Goal: Task Accomplishment & Management: Use online tool/utility

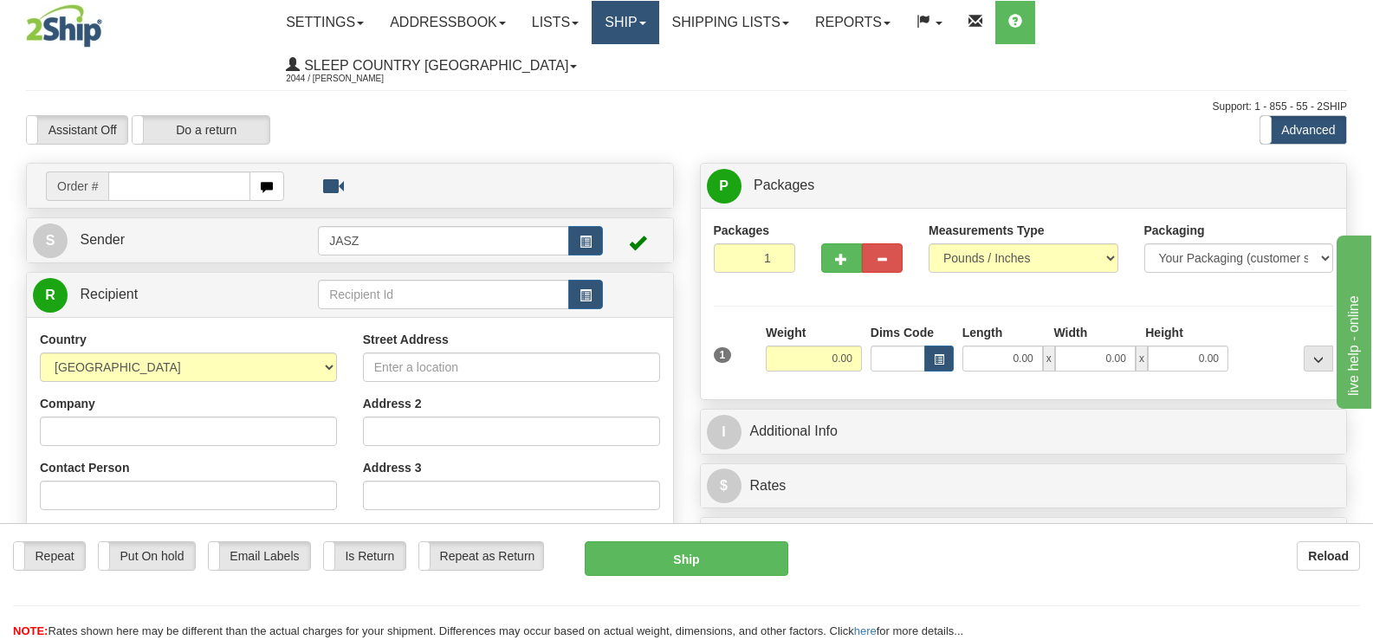
click at [659, 34] on link "Ship" at bounding box center [625, 22] width 67 height 43
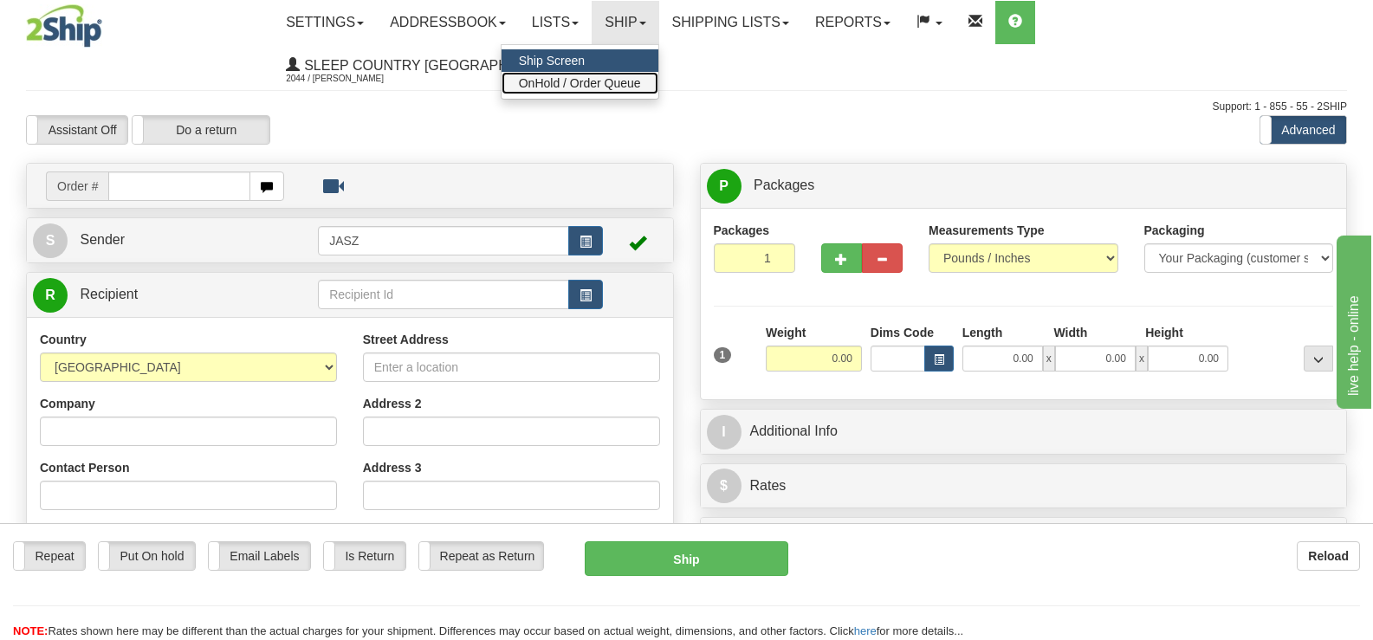
click at [641, 83] on span "OnHold / Order Queue" at bounding box center [580, 83] width 122 height 14
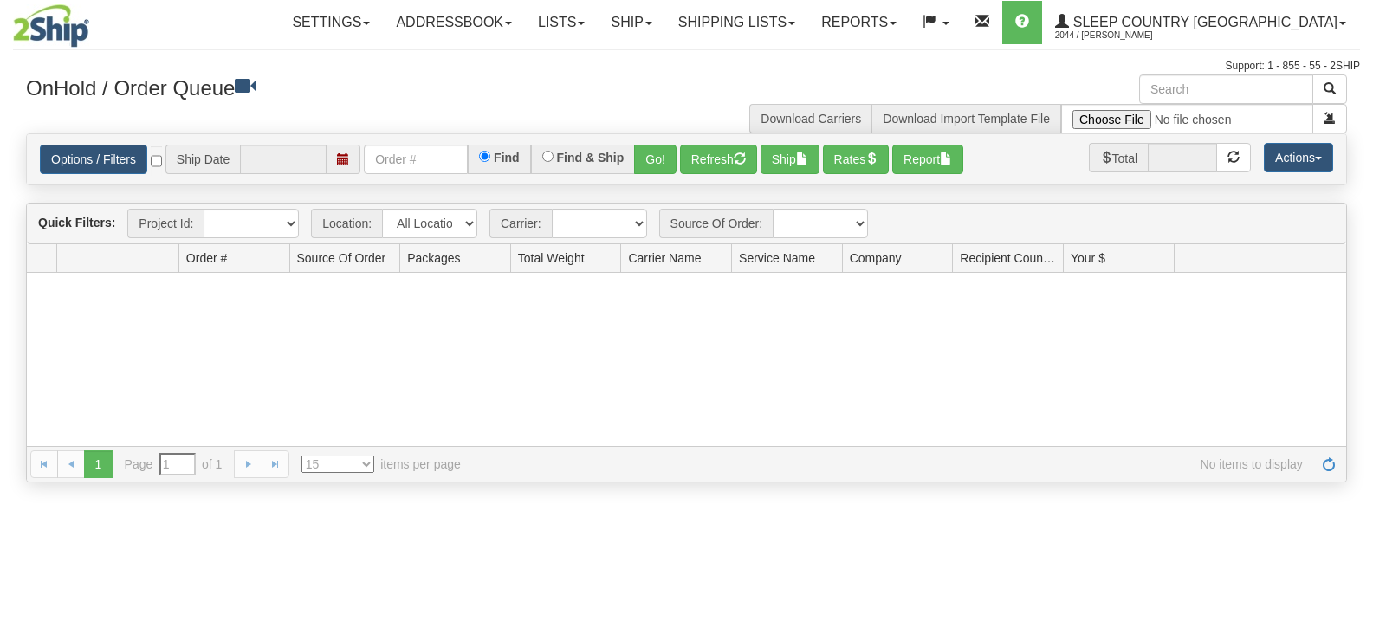
type input "[DATE]"
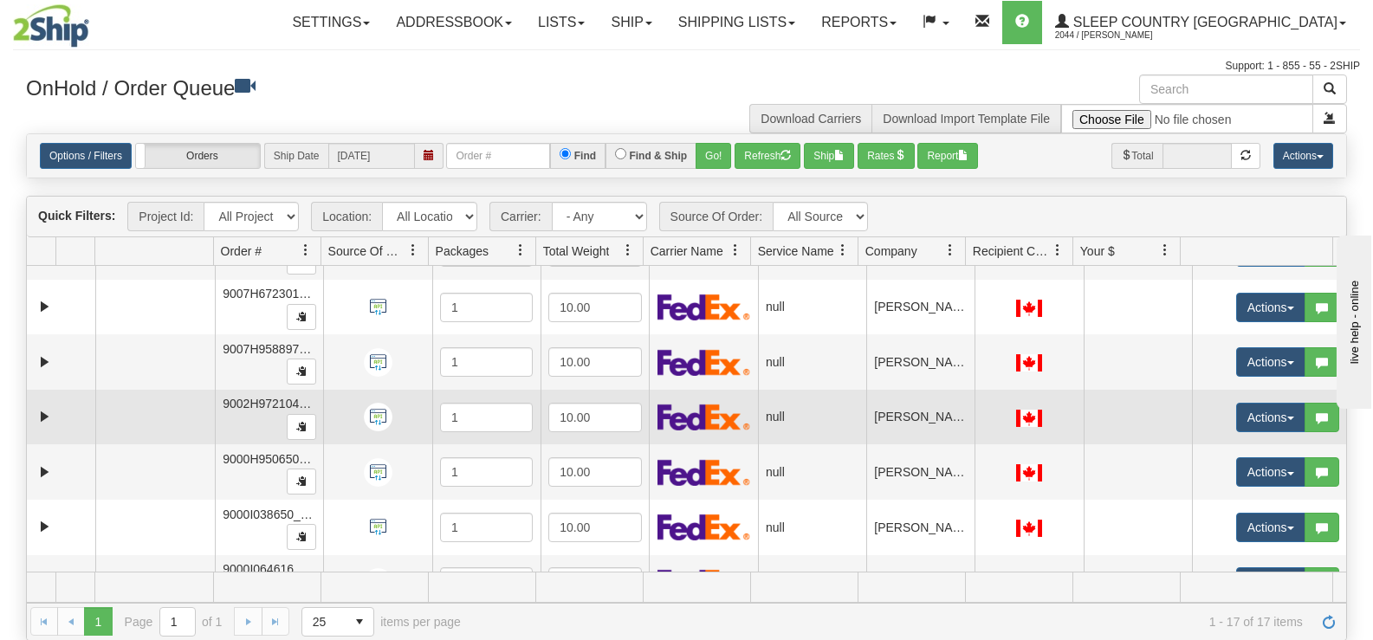
scroll to position [520, 0]
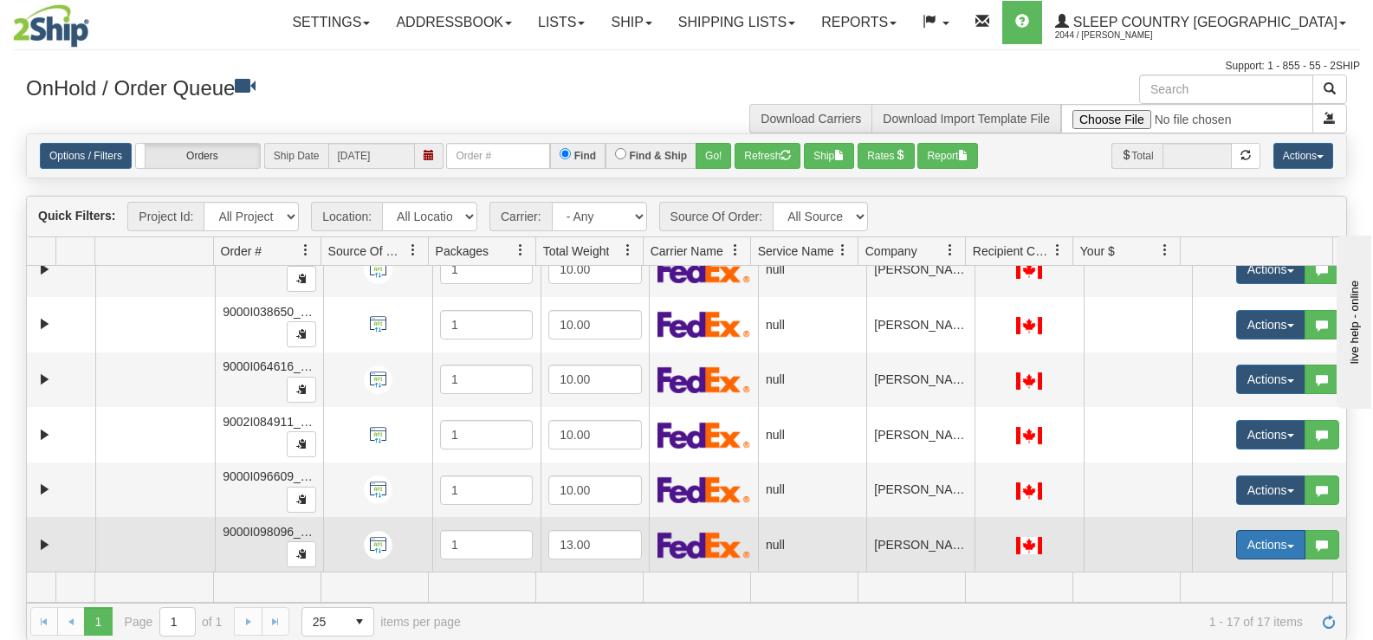
click at [1237, 538] on button "Actions" at bounding box center [1271, 544] width 69 height 29
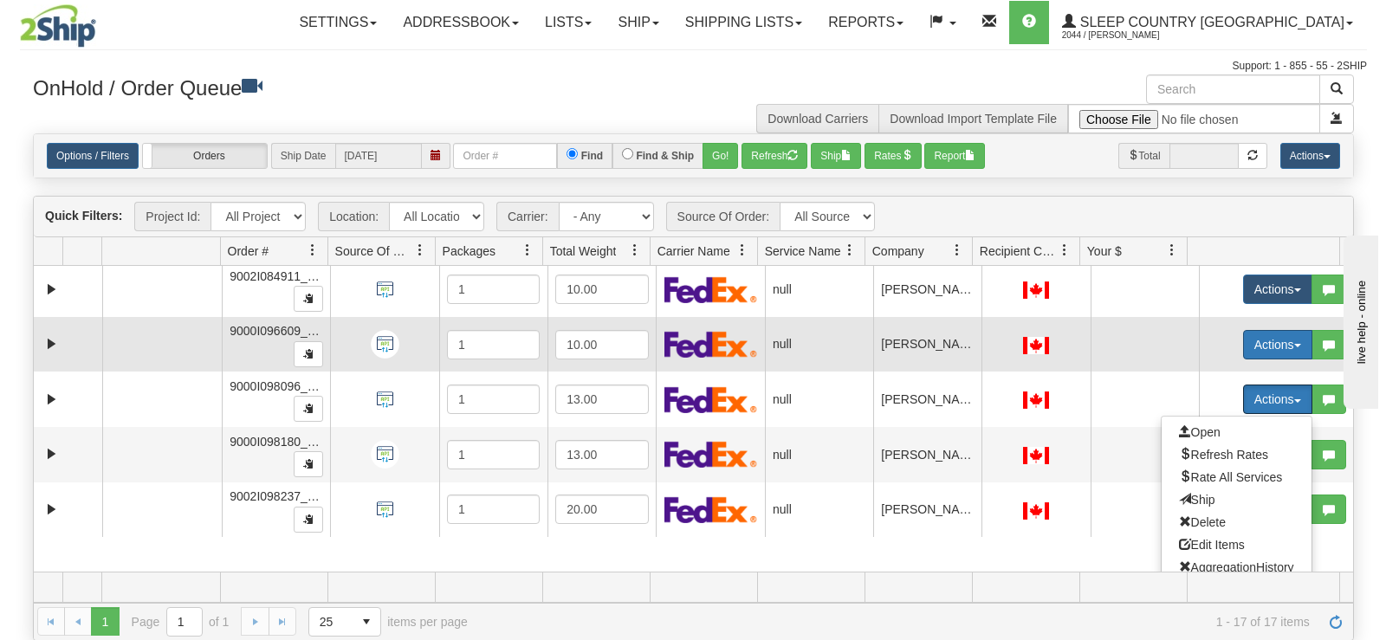
scroll to position [678, 0]
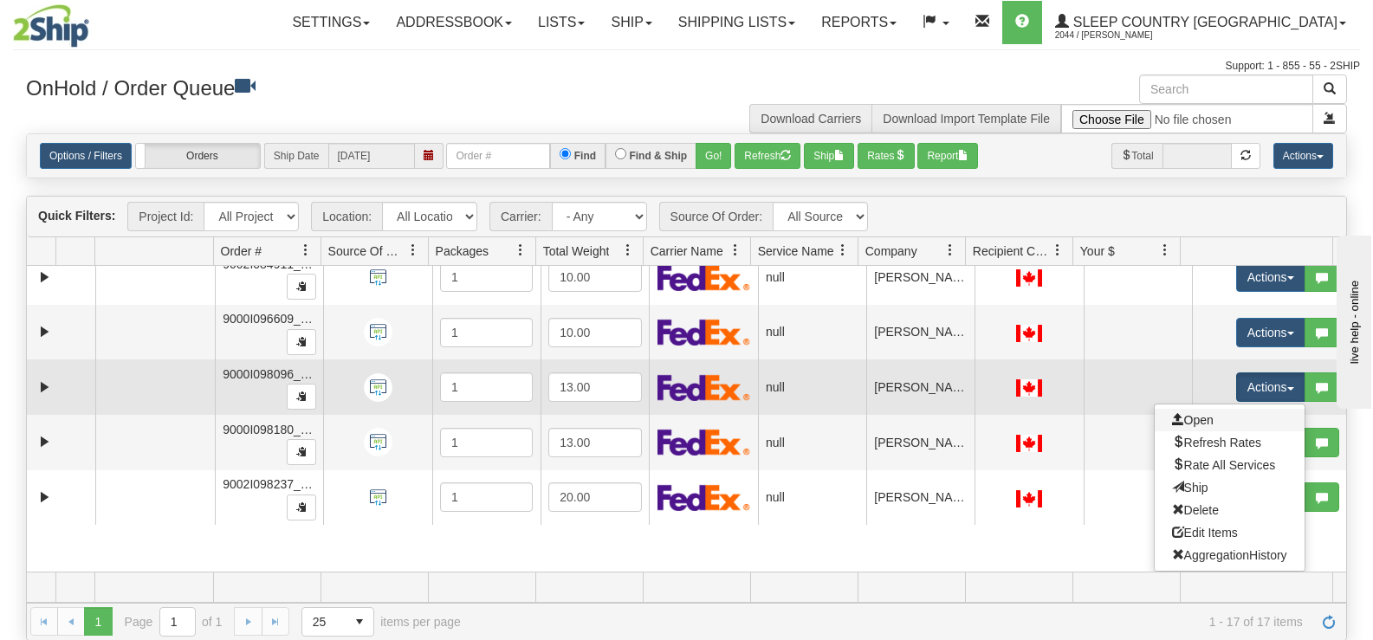
click at [1229, 426] on link "Open" at bounding box center [1230, 420] width 150 height 23
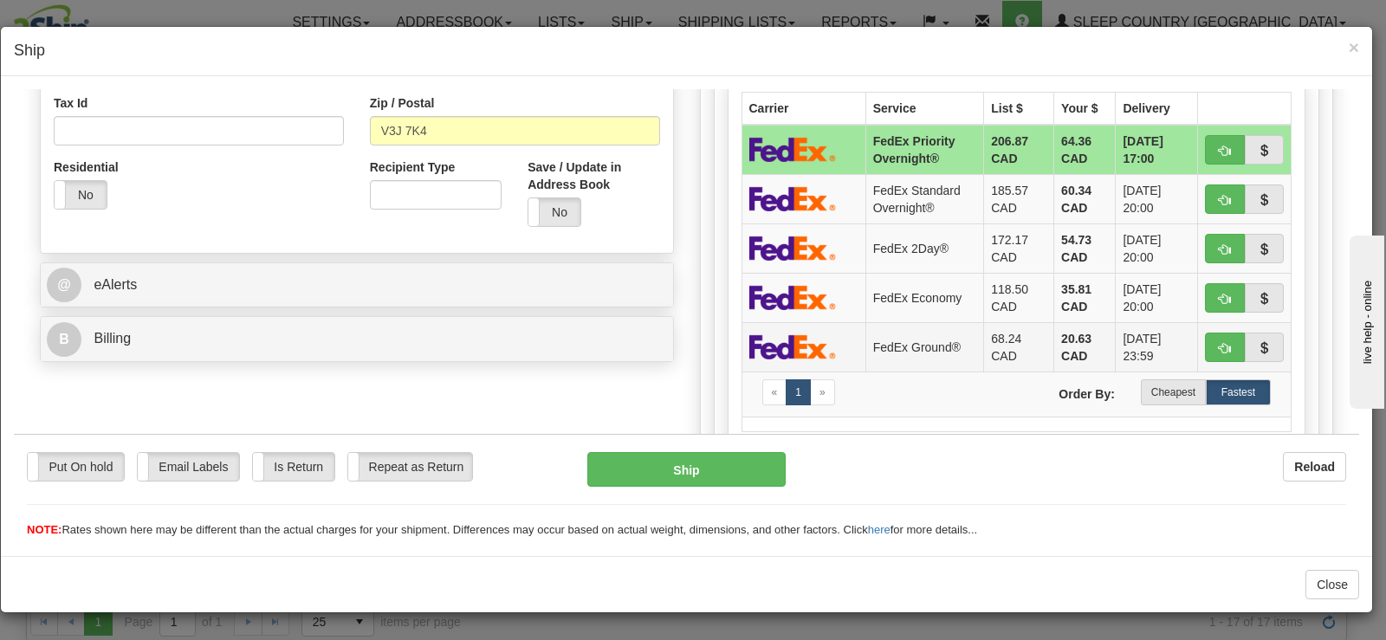
scroll to position [520, 0]
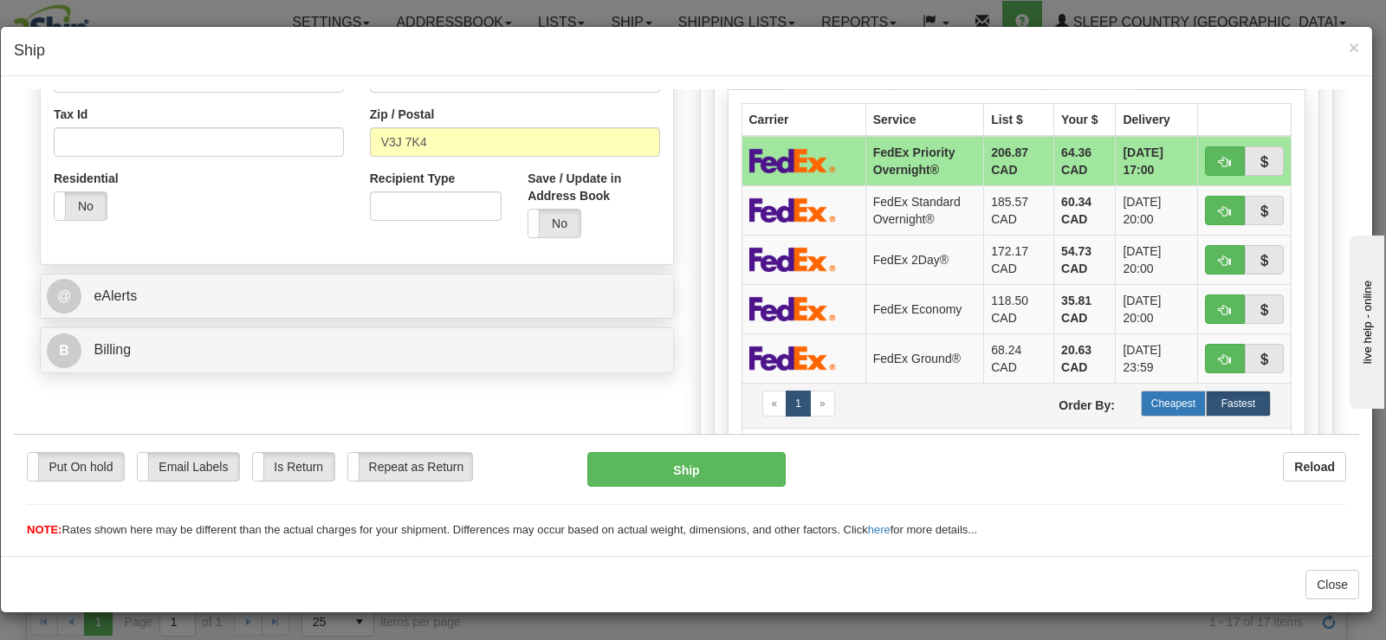
click at [1173, 406] on label "Cheapest" at bounding box center [1173, 403] width 65 height 26
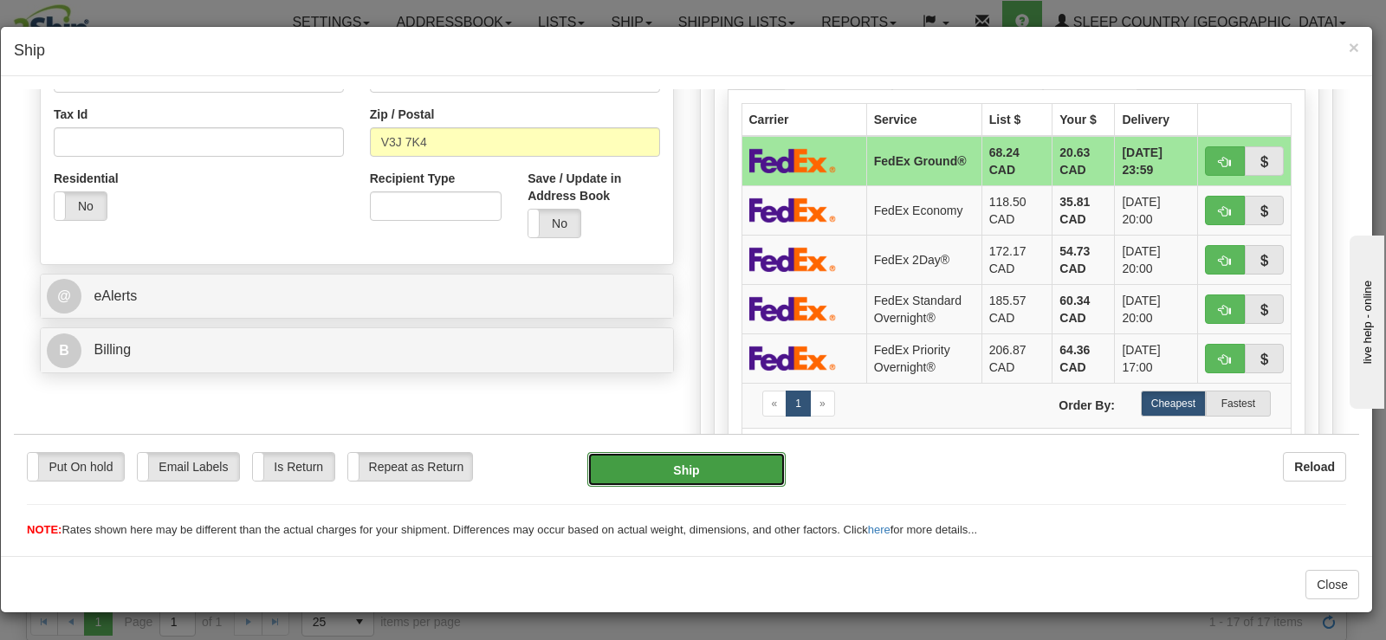
click at [746, 471] on button "Ship" at bounding box center [686, 468] width 198 height 35
type input "92"
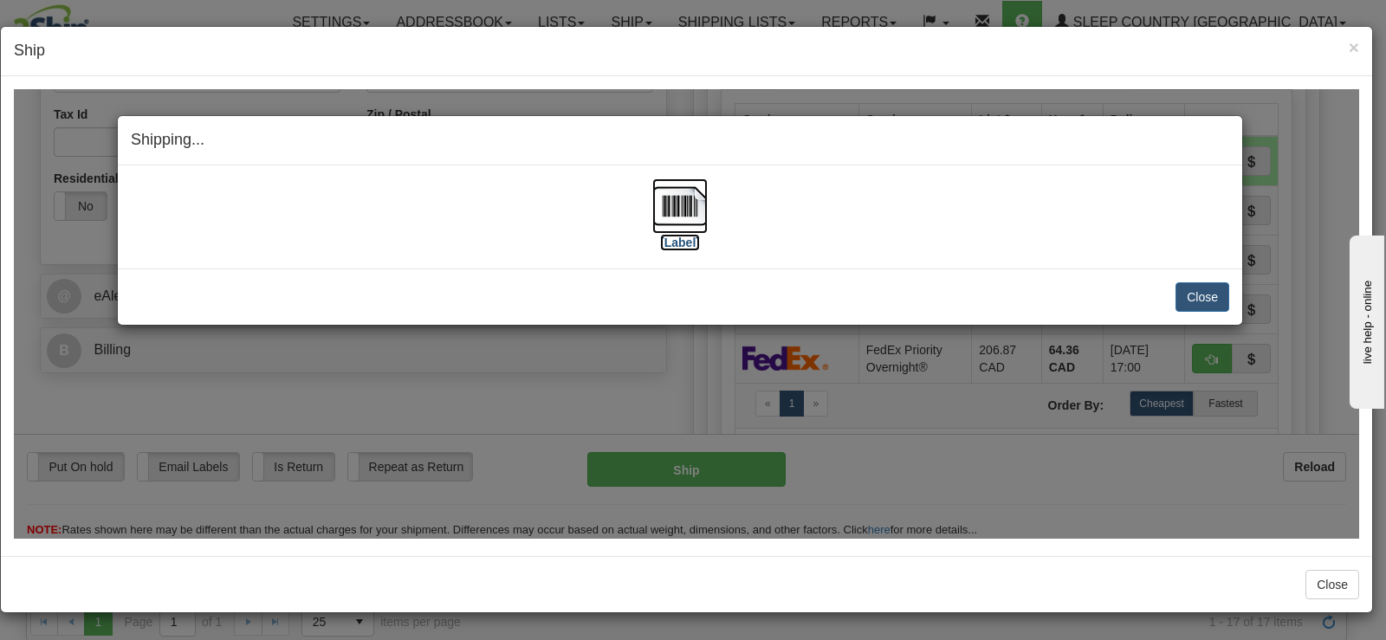
click at [670, 189] on img at bounding box center [679, 205] width 55 height 55
click at [1203, 295] on button "Close" at bounding box center [1203, 296] width 54 height 29
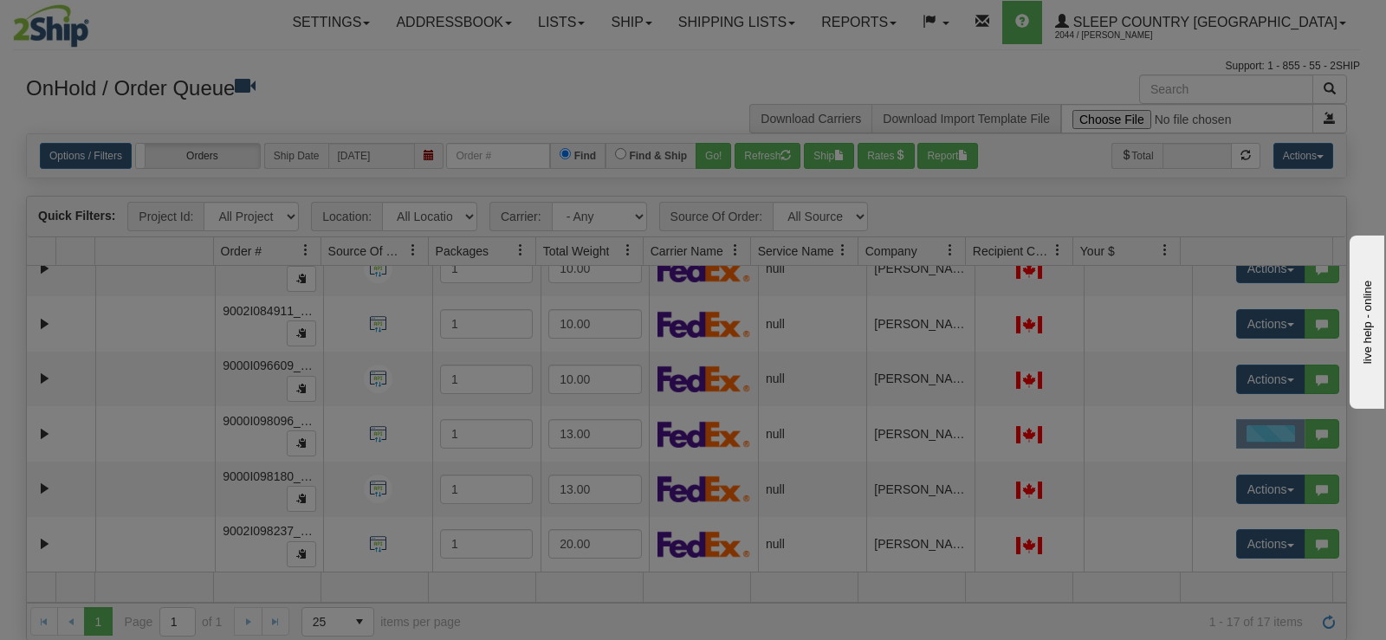
scroll to position [0, 0]
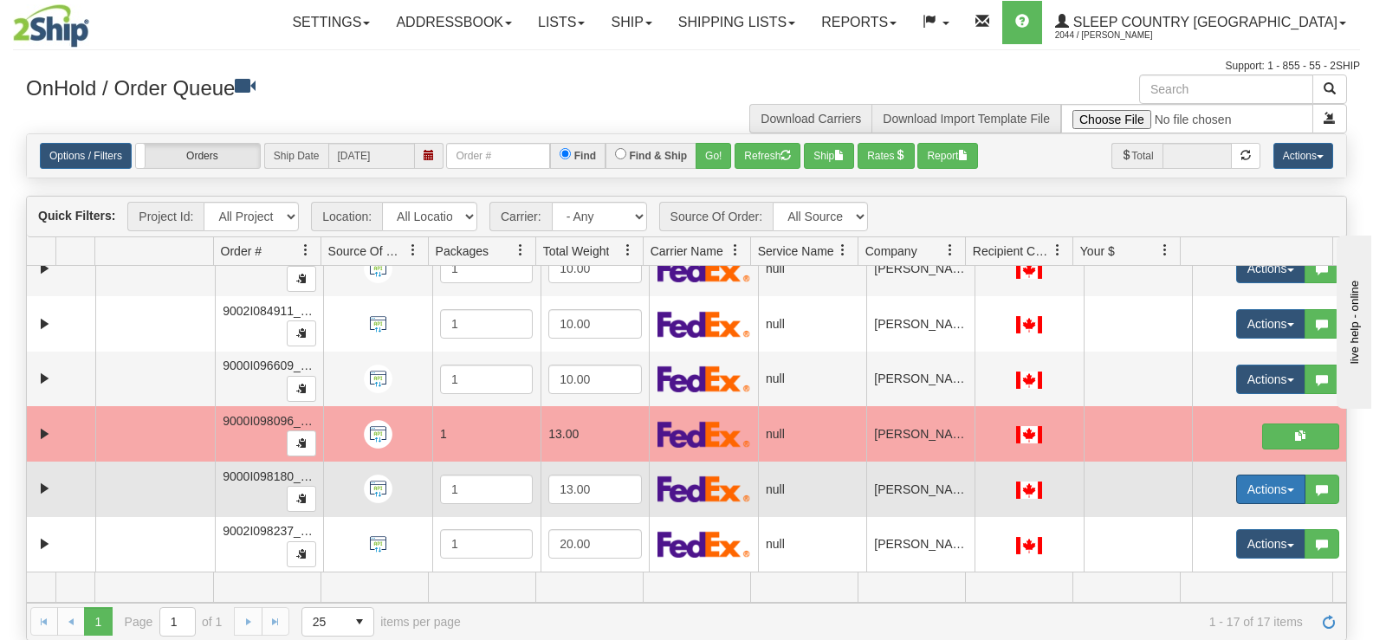
click at [1237, 488] on button "Actions" at bounding box center [1271, 489] width 69 height 29
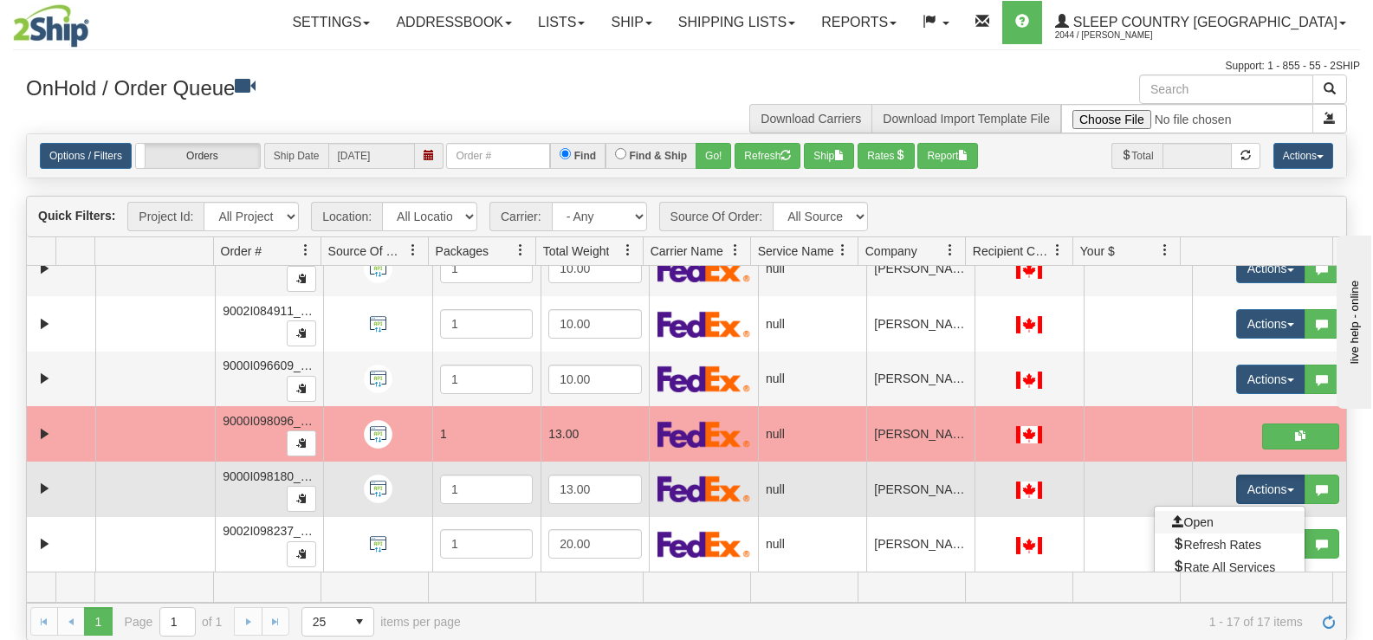
click at [1215, 520] on link "Open" at bounding box center [1230, 522] width 150 height 23
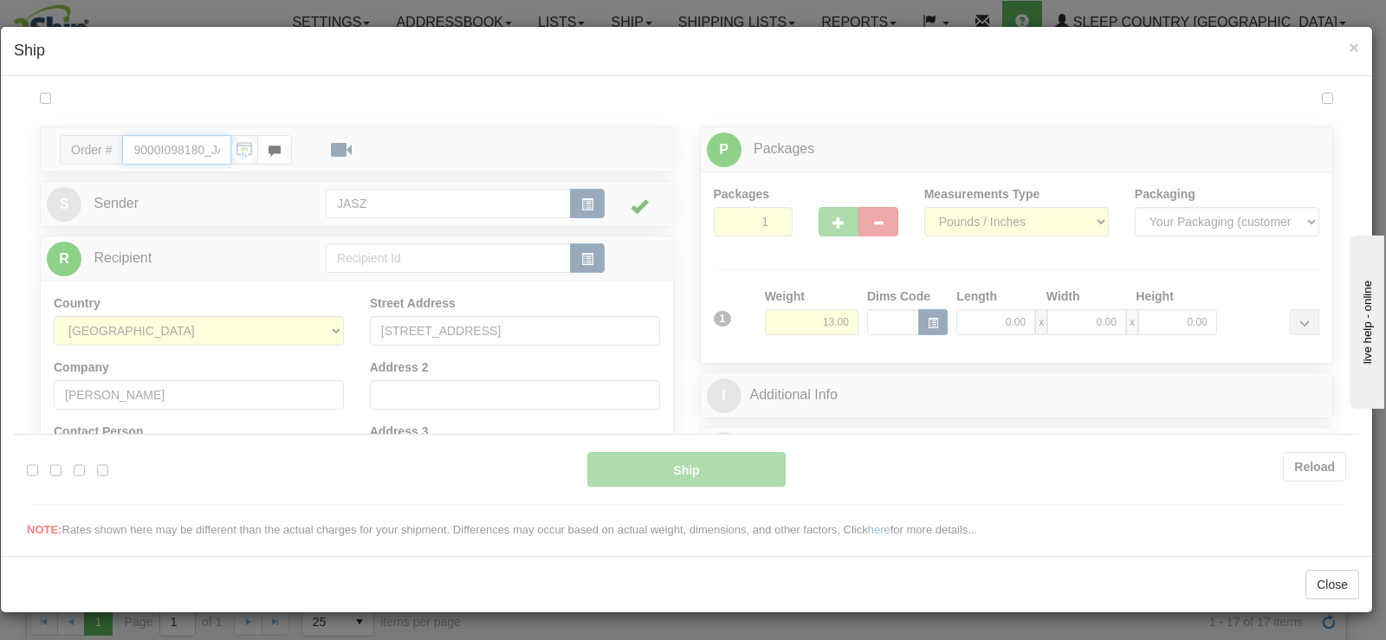
type input "09:56"
type input "16:00"
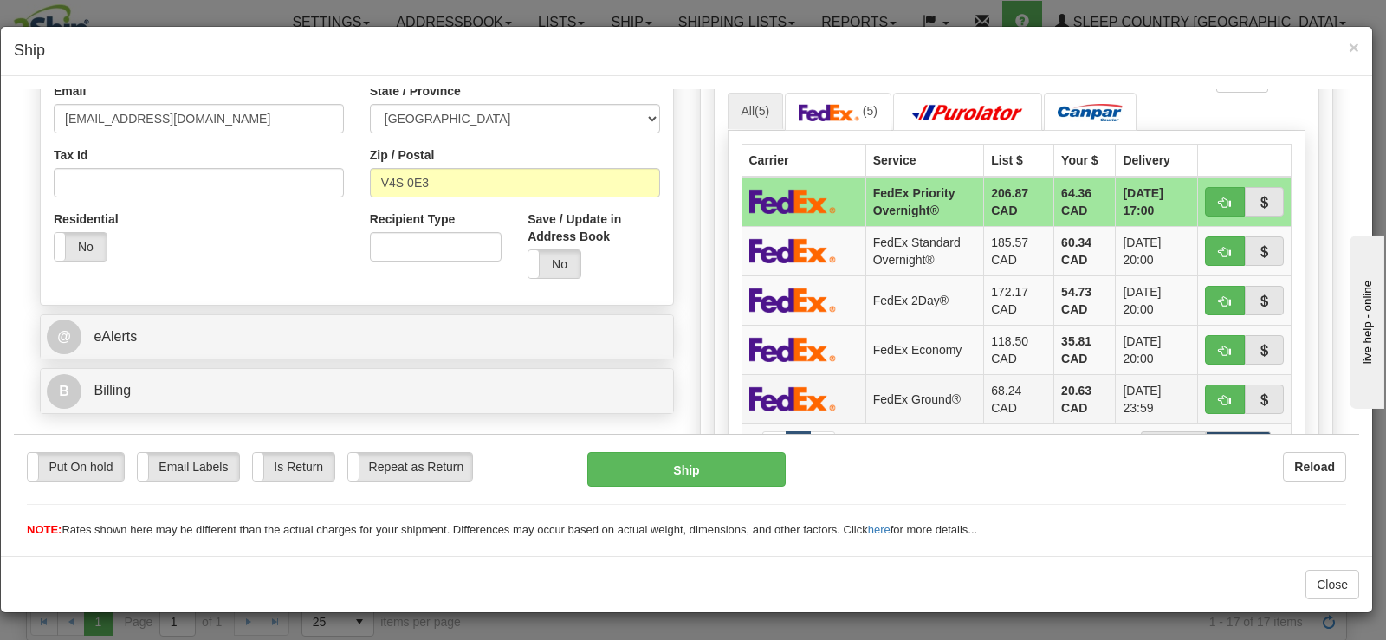
scroll to position [520, 0]
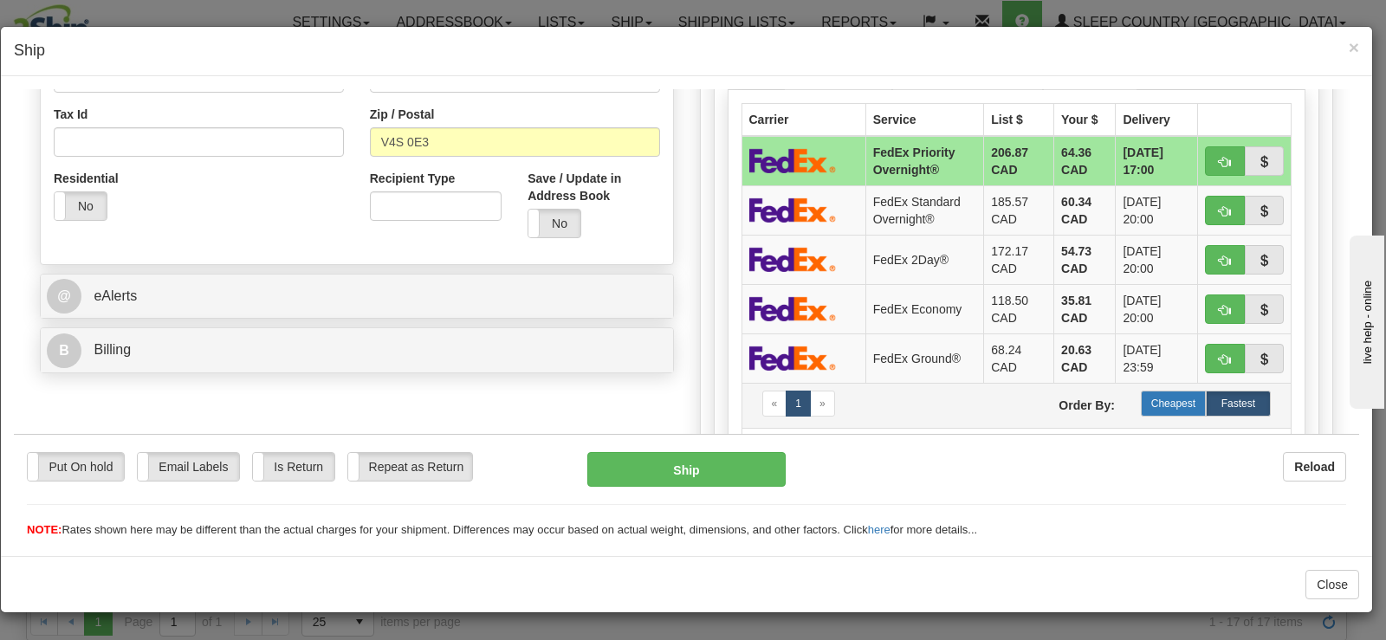
click at [1146, 412] on label "Cheapest" at bounding box center [1173, 403] width 65 height 26
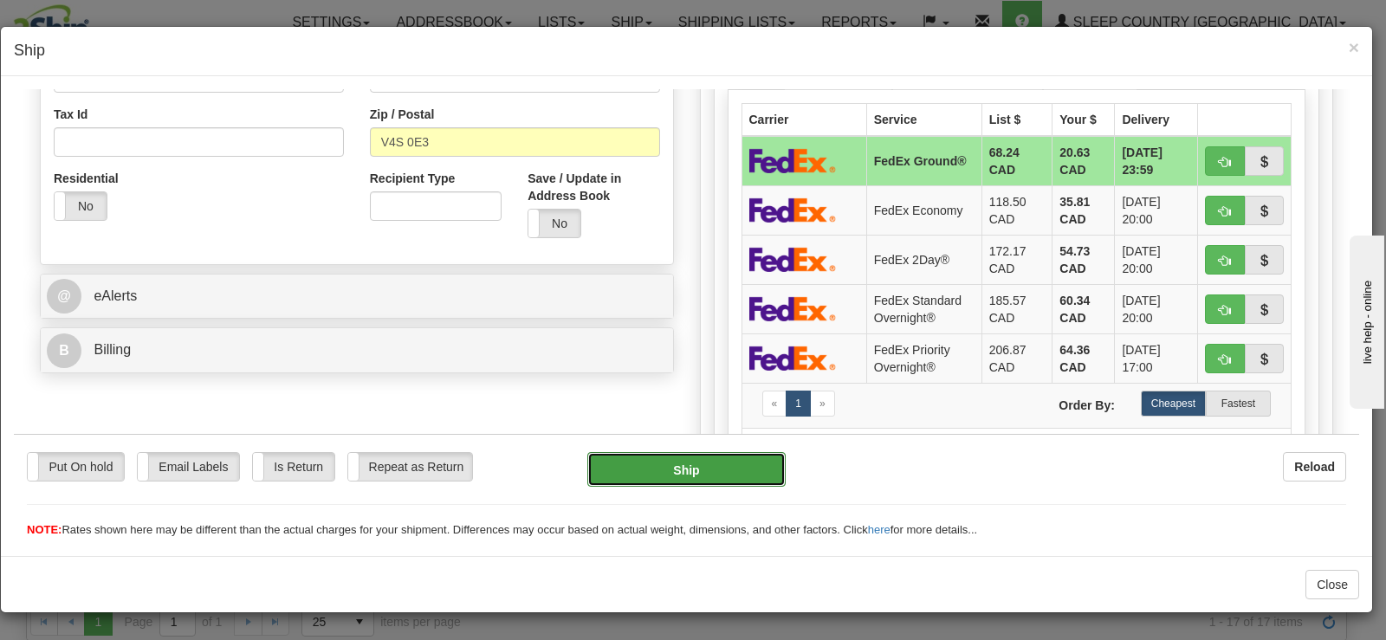
click at [736, 466] on button "Ship" at bounding box center [686, 468] width 198 height 35
type input "92"
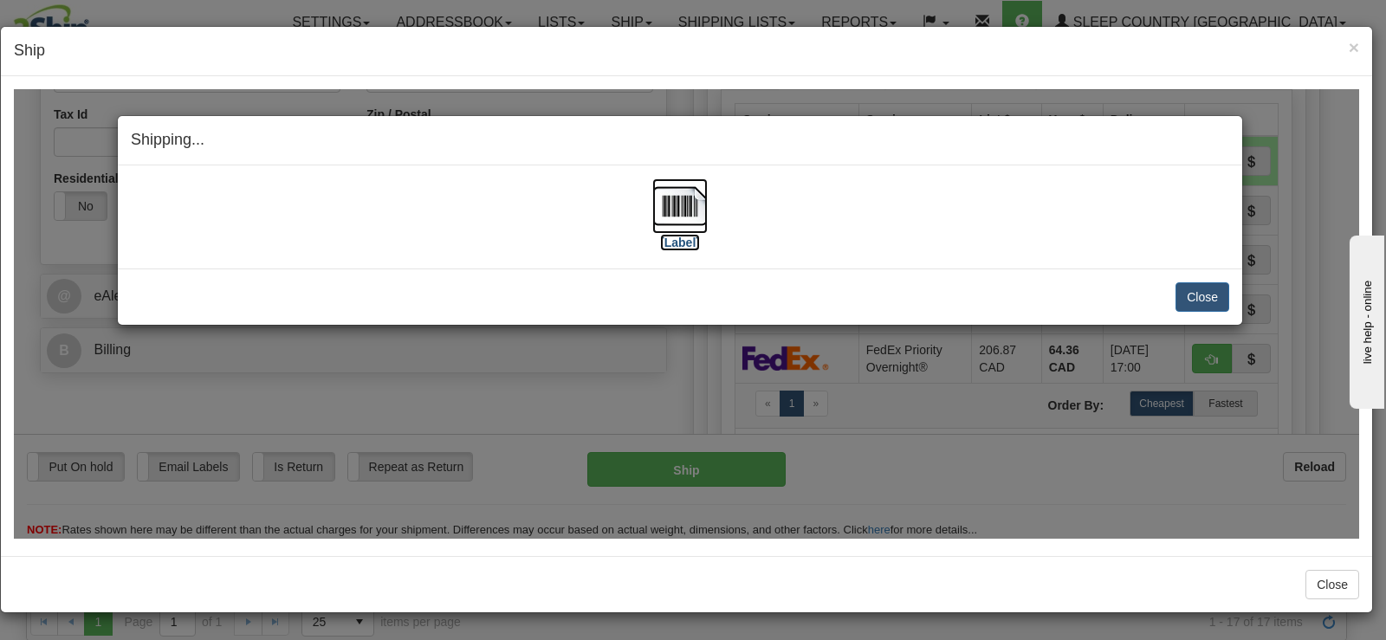
click at [672, 211] on img at bounding box center [679, 205] width 55 height 55
click at [1186, 299] on button "Close" at bounding box center [1203, 296] width 54 height 29
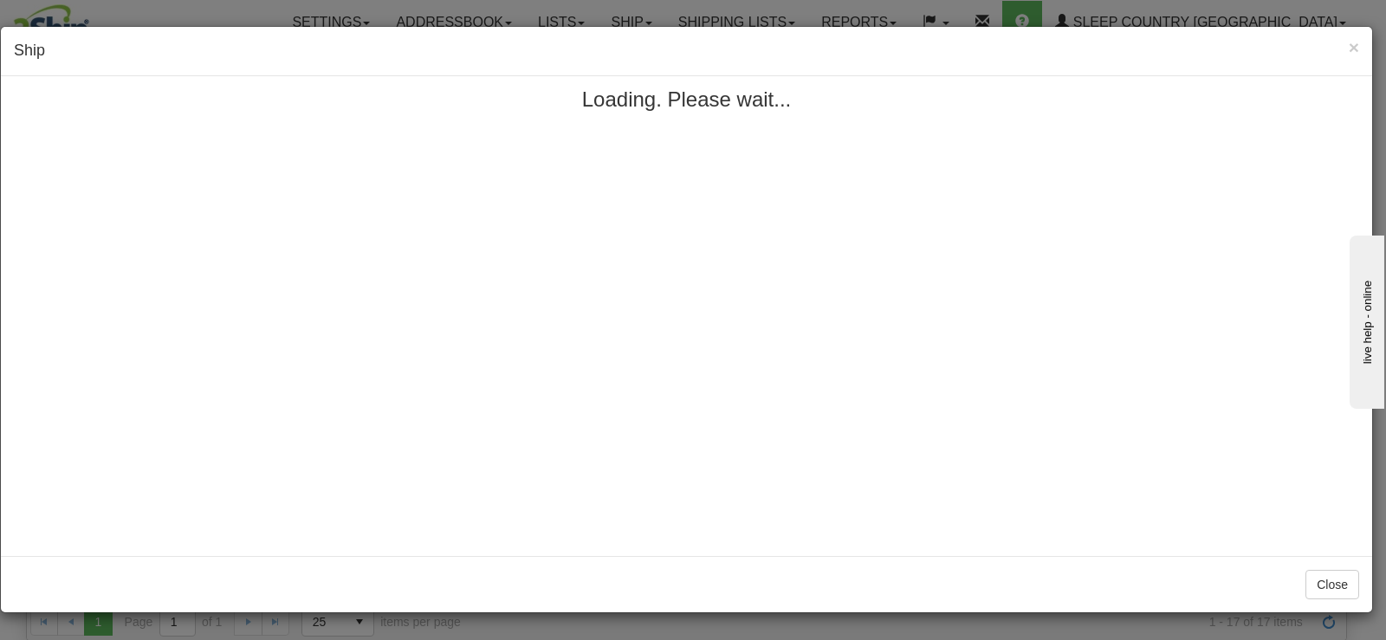
scroll to position [0, 0]
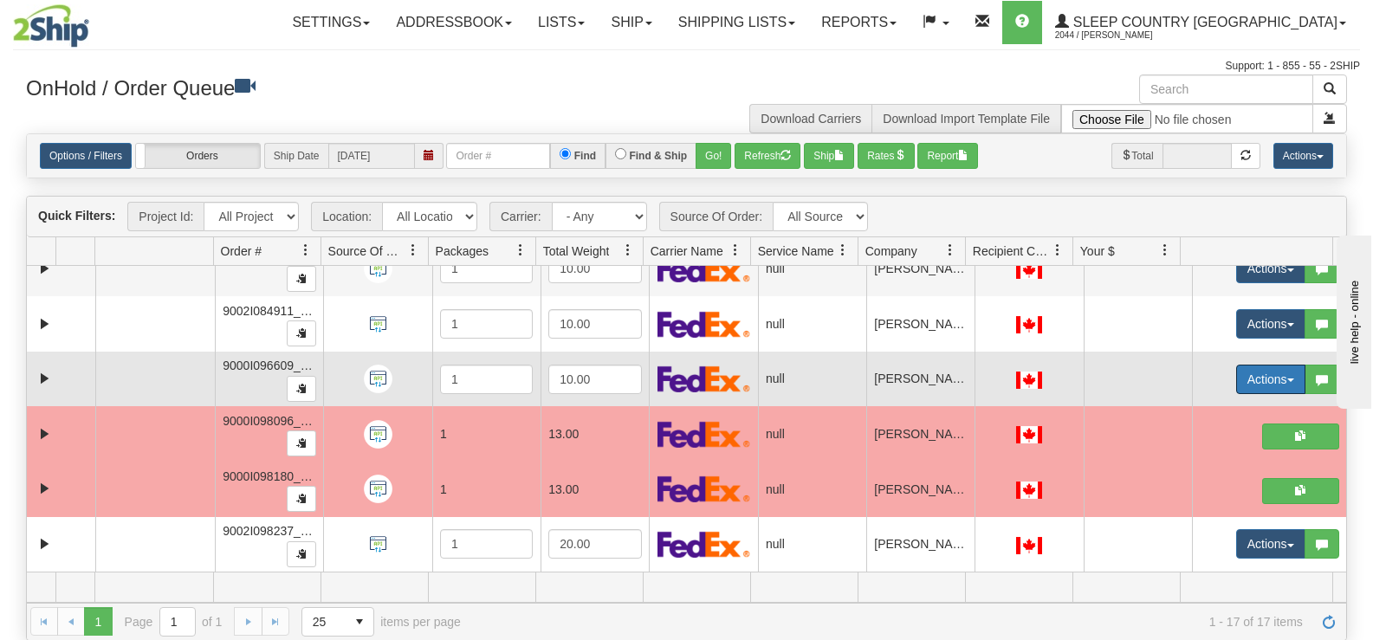
drag, startPoint x: 1232, startPoint y: 386, endPoint x: 1204, endPoint y: 418, distance: 42.4
click at [1237, 386] on button "Actions" at bounding box center [1271, 379] width 69 height 29
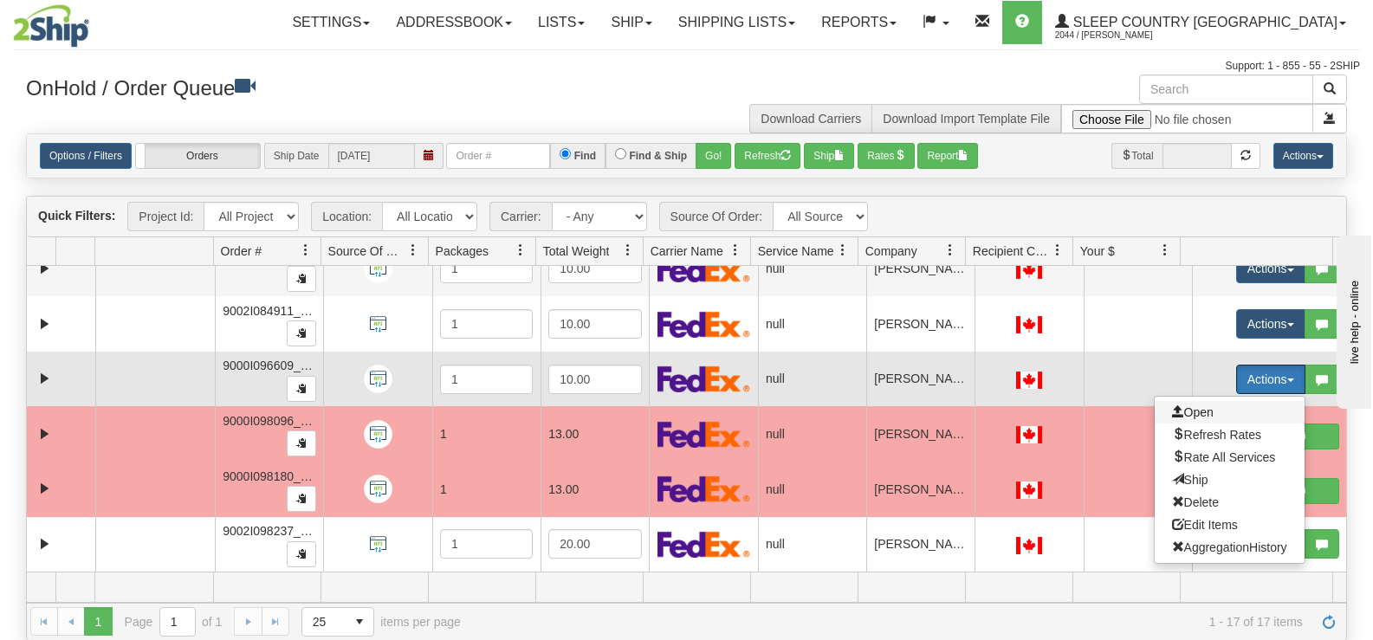
click at [1201, 419] on span "Open" at bounding box center [1193, 413] width 42 height 14
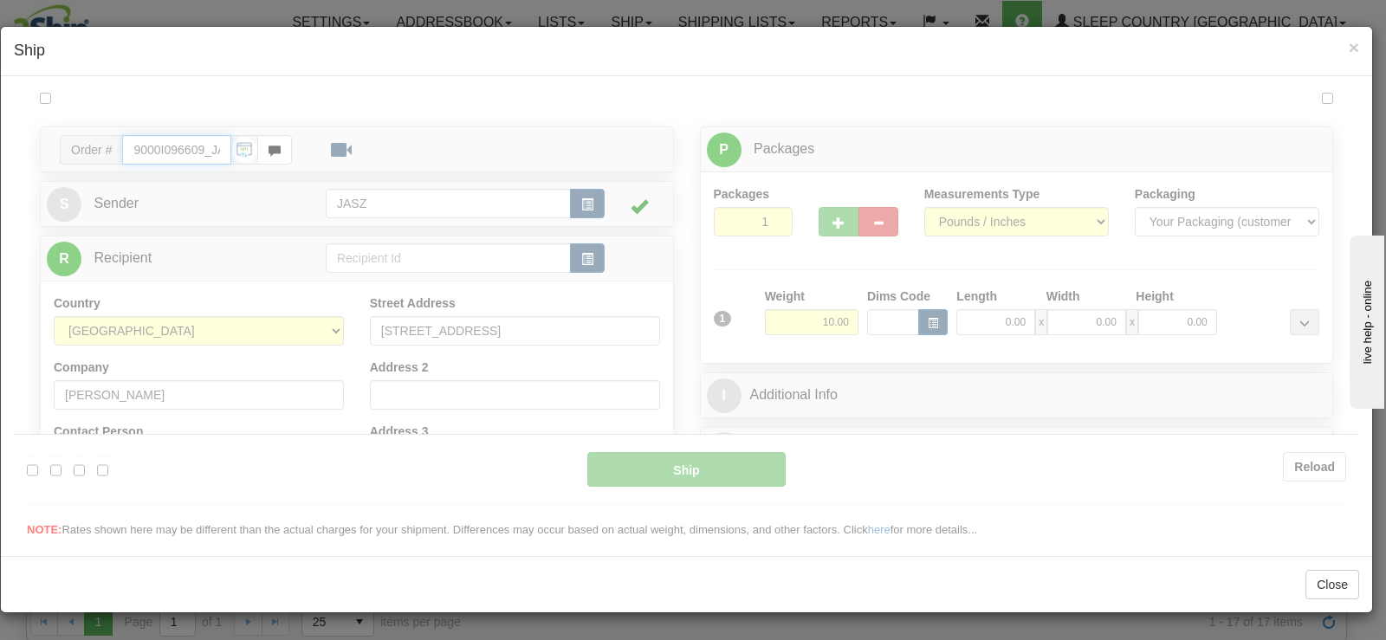
type input "09:58"
type input "16:00"
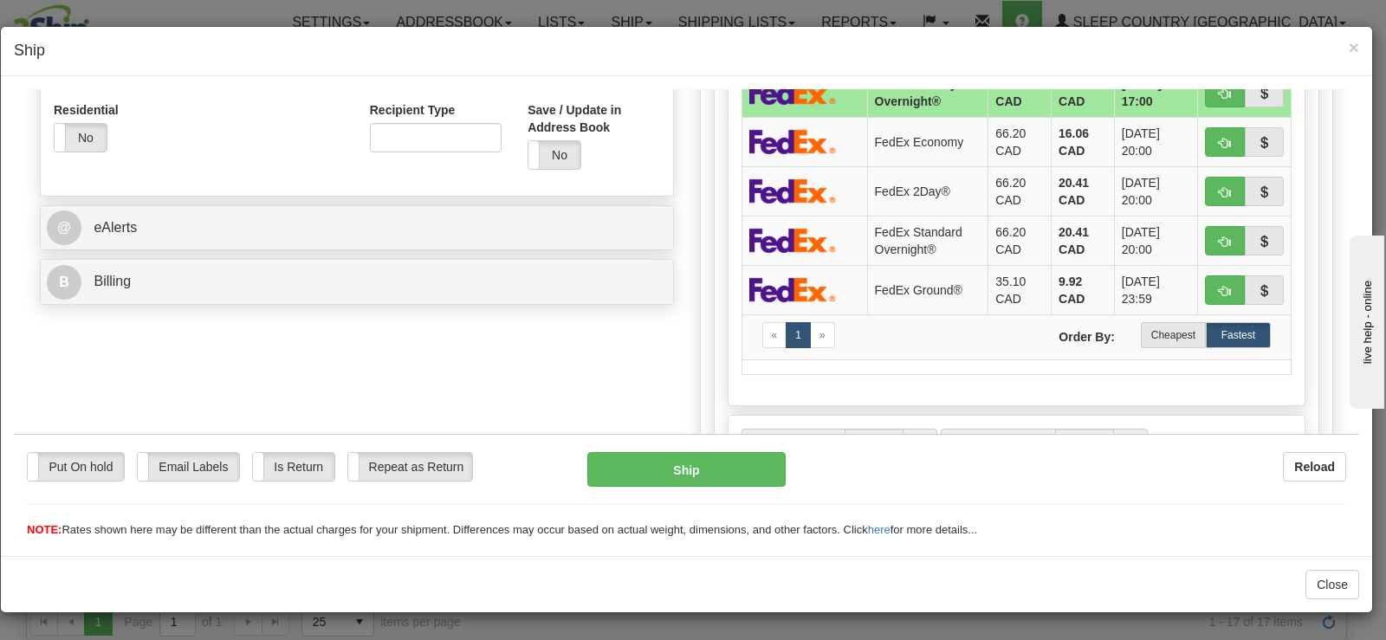
scroll to position [693, 0]
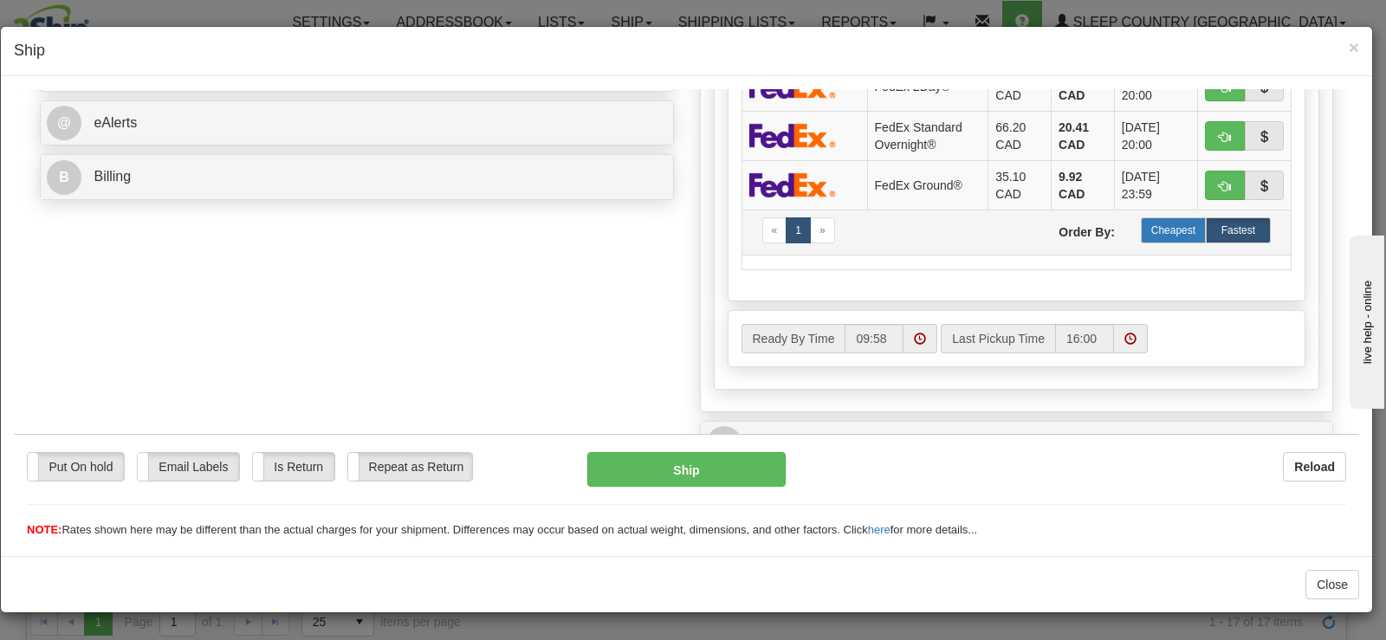
click at [1164, 242] on label "Cheapest" at bounding box center [1173, 230] width 65 height 26
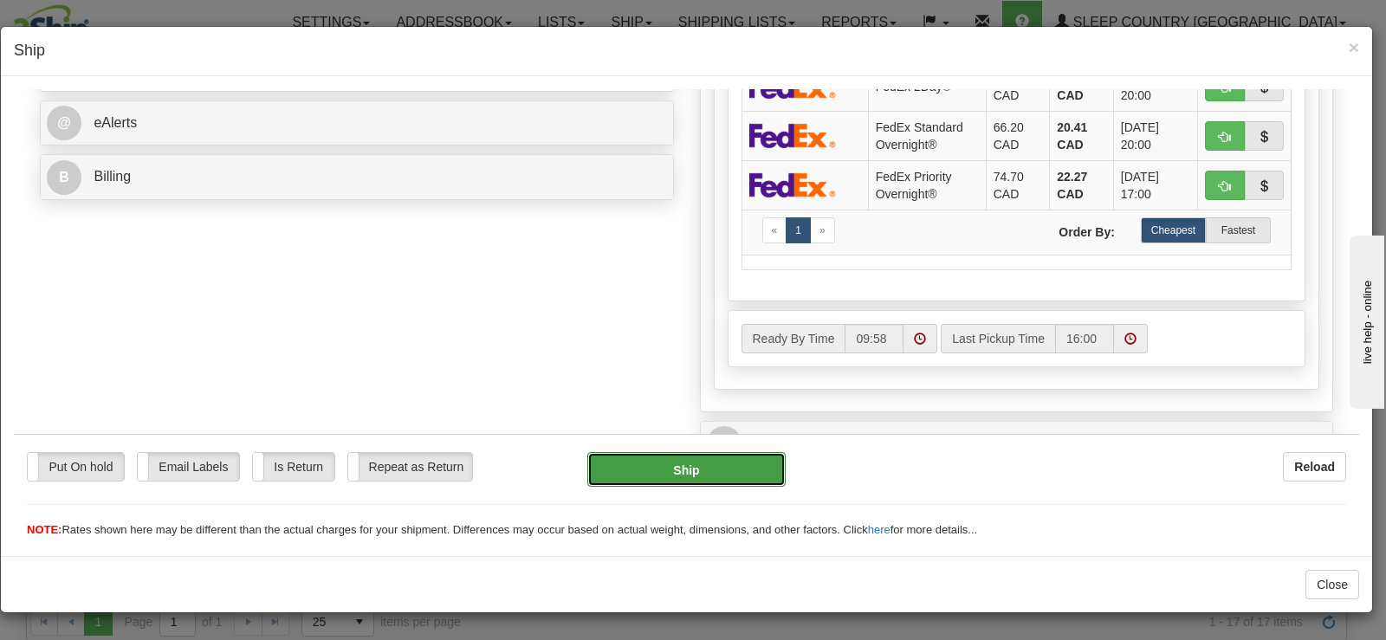
click at [748, 464] on button "Ship" at bounding box center [686, 468] width 198 height 35
type input "92"
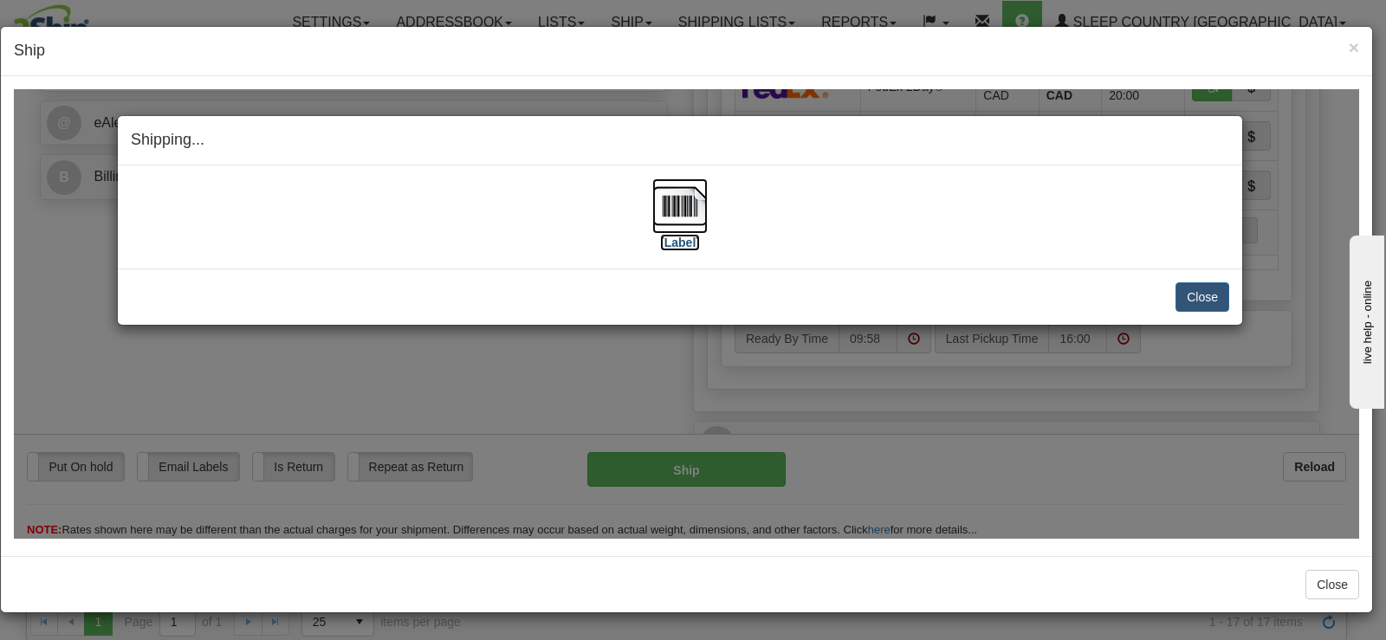
click at [703, 211] on img at bounding box center [679, 205] width 55 height 55
click at [1203, 298] on button "Close" at bounding box center [1203, 296] width 54 height 29
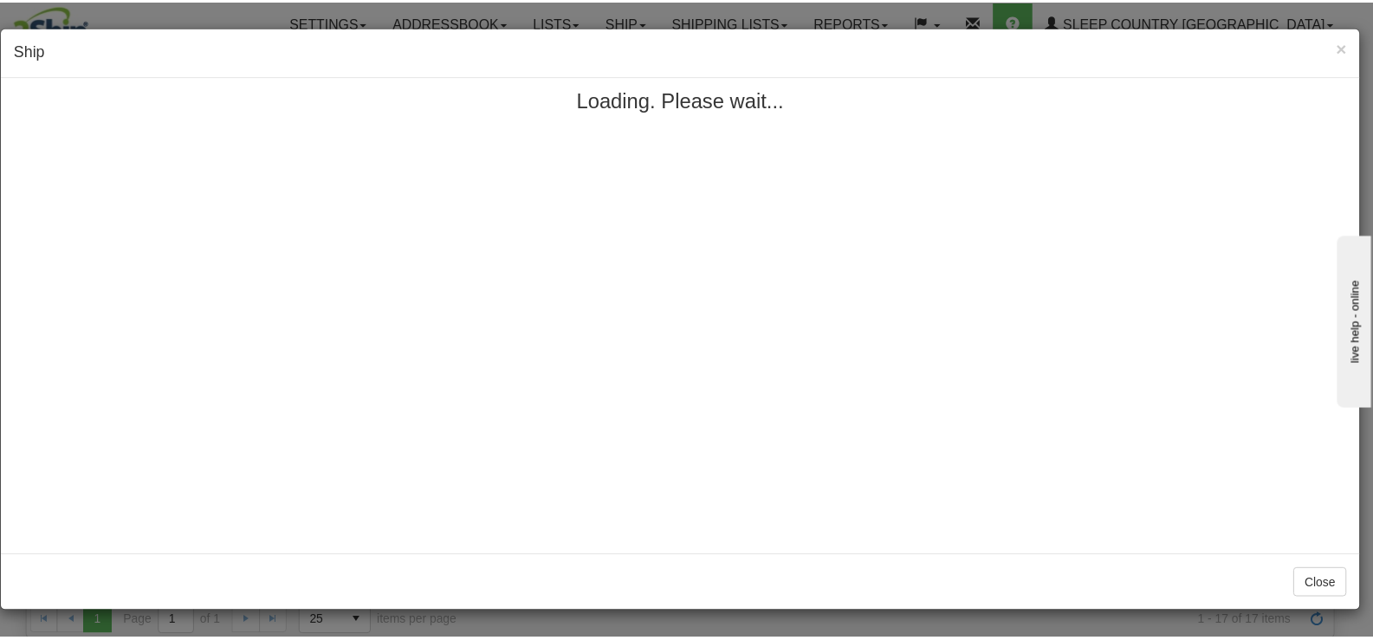
scroll to position [0, 0]
